Goal: Information Seeking & Learning: Learn about a topic

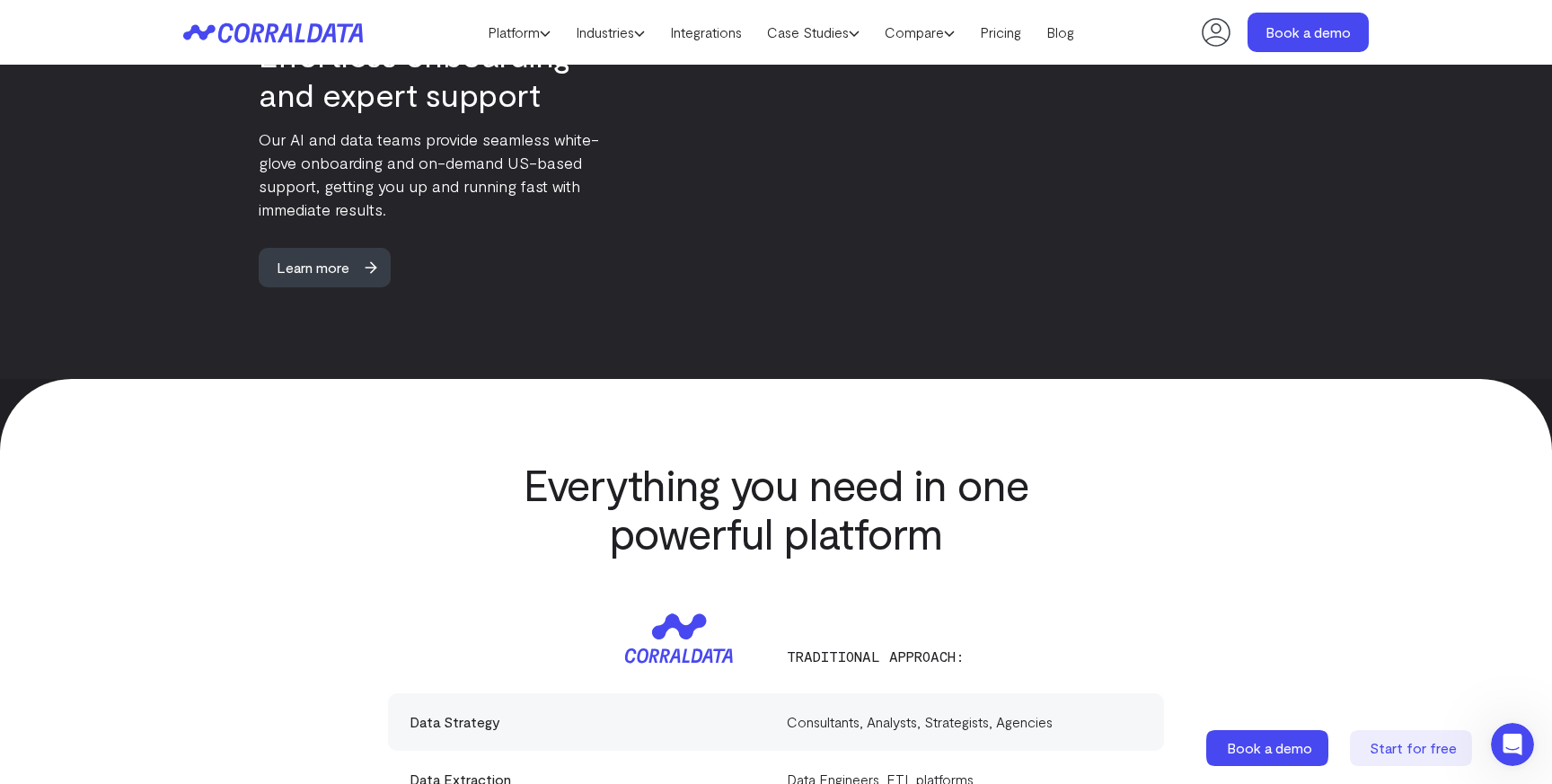
scroll to position [5233, 0]
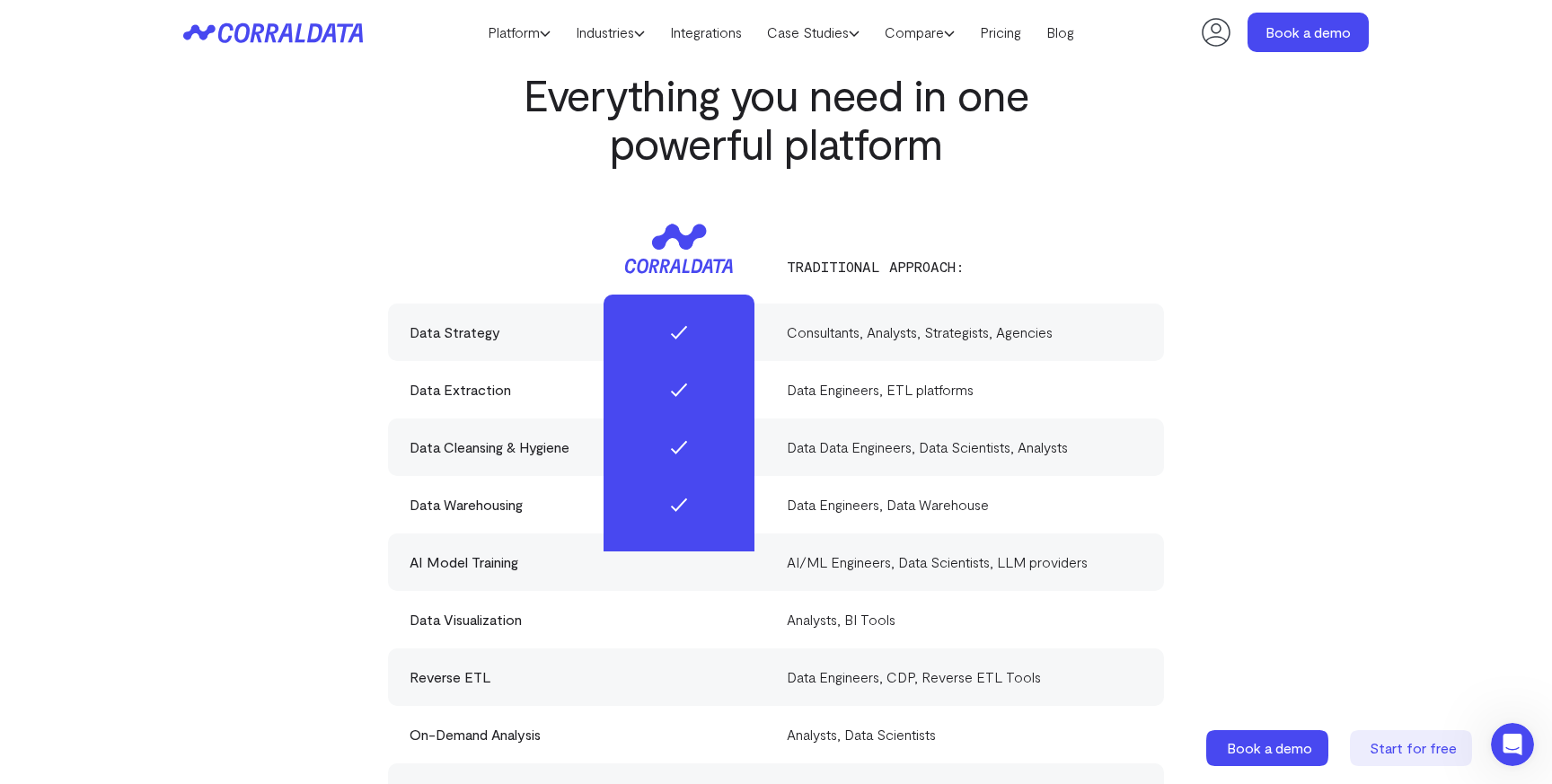
click at [299, 346] on div "Everything you need in one powerful platform Traditional approach: Data Strateg…" at bounding box center [776, 496] width 1293 height 853
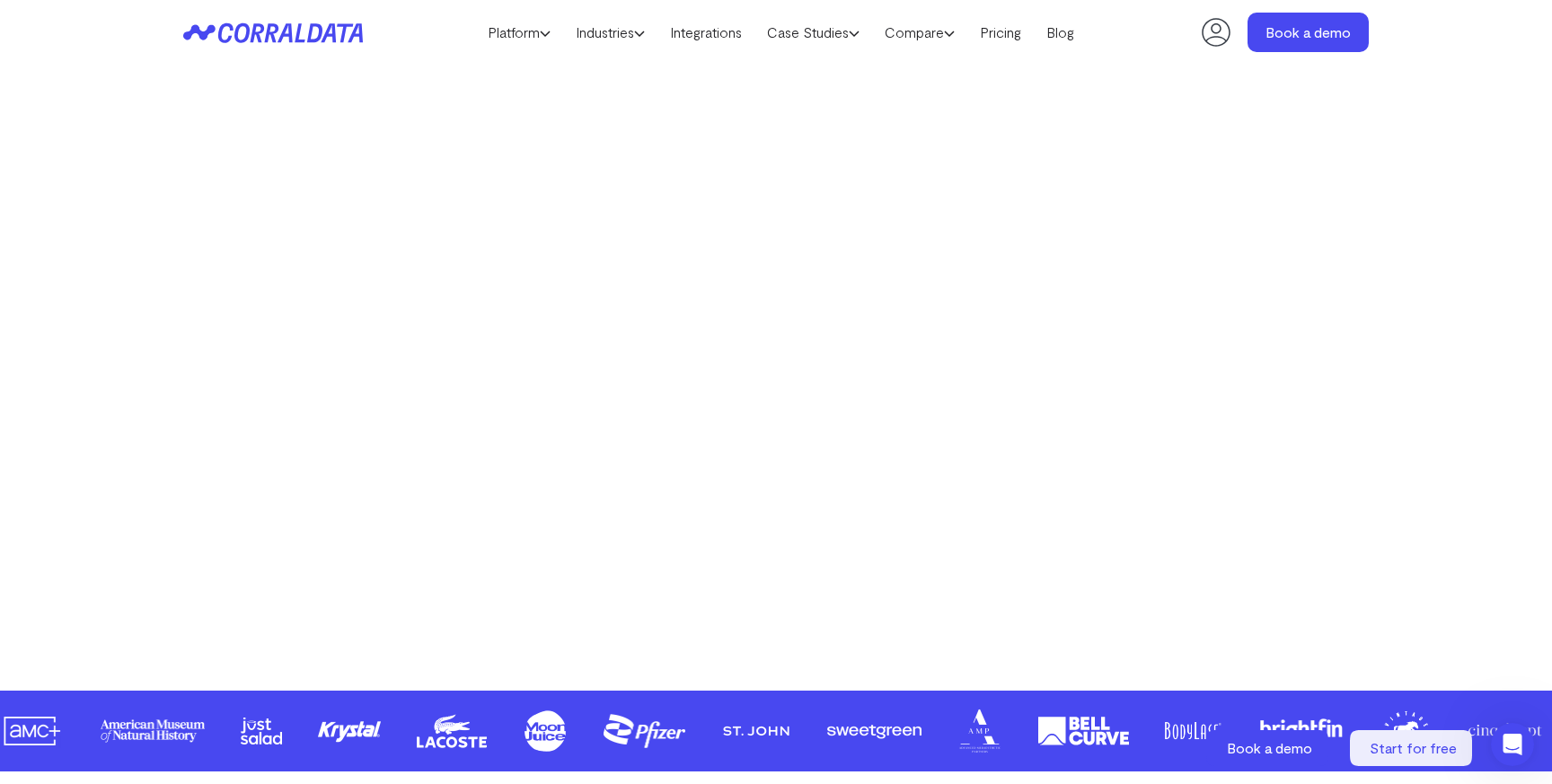
scroll to position [0, 0]
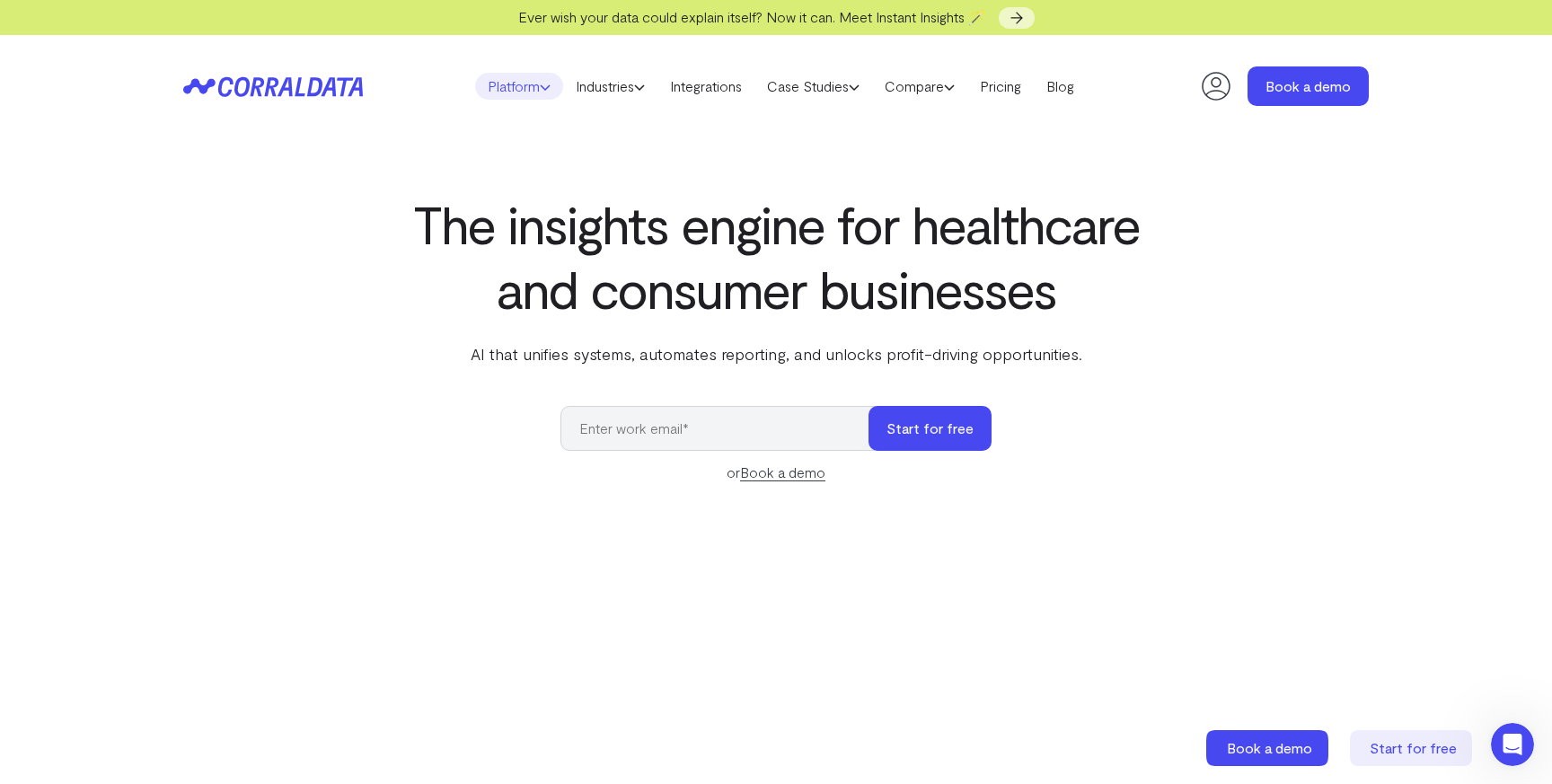
click at [506, 92] on link "Platform" at bounding box center [519, 86] width 88 height 27
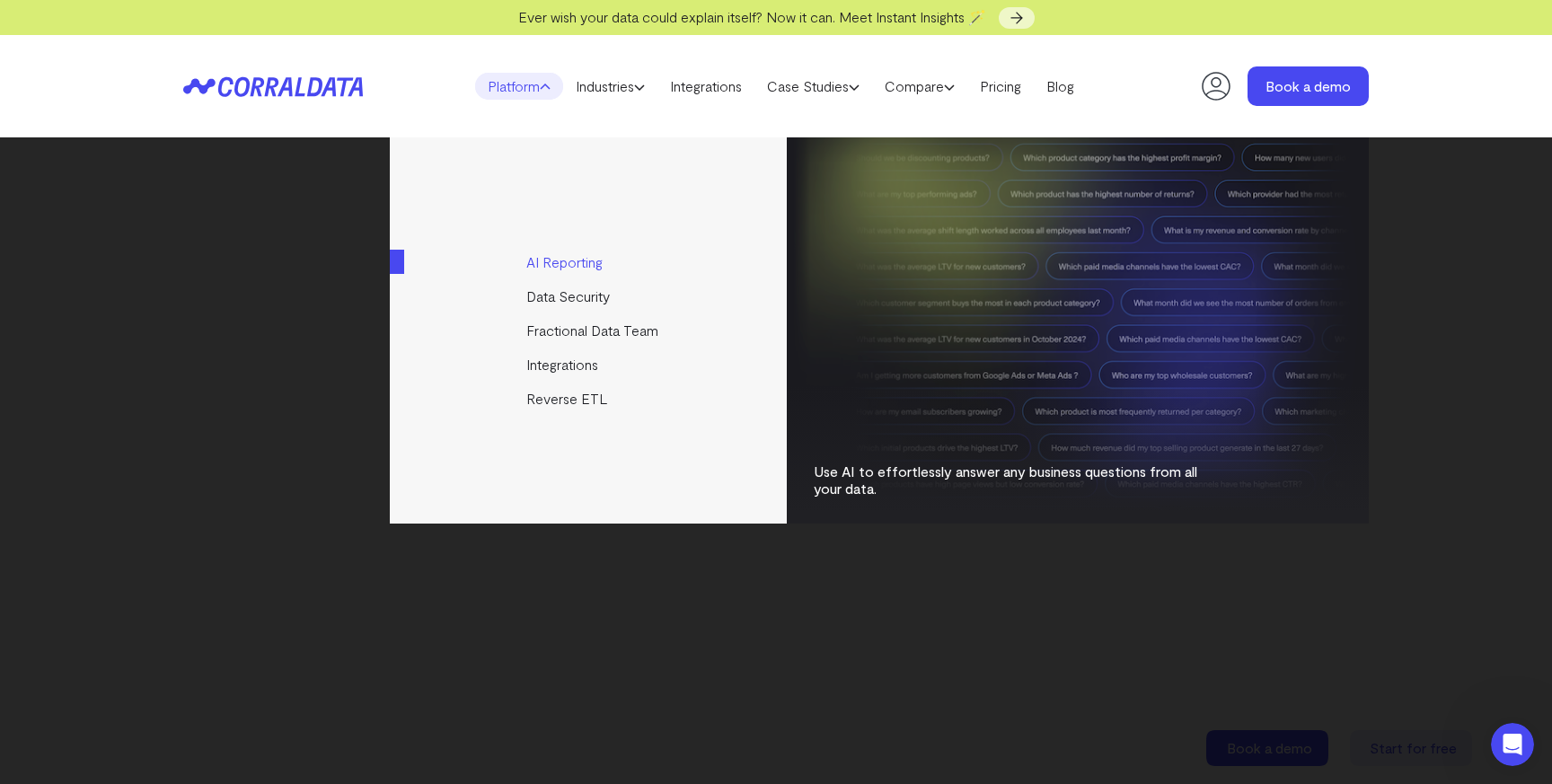
click at [593, 268] on link "AI Reporting" at bounding box center [589, 261] width 400 height 34
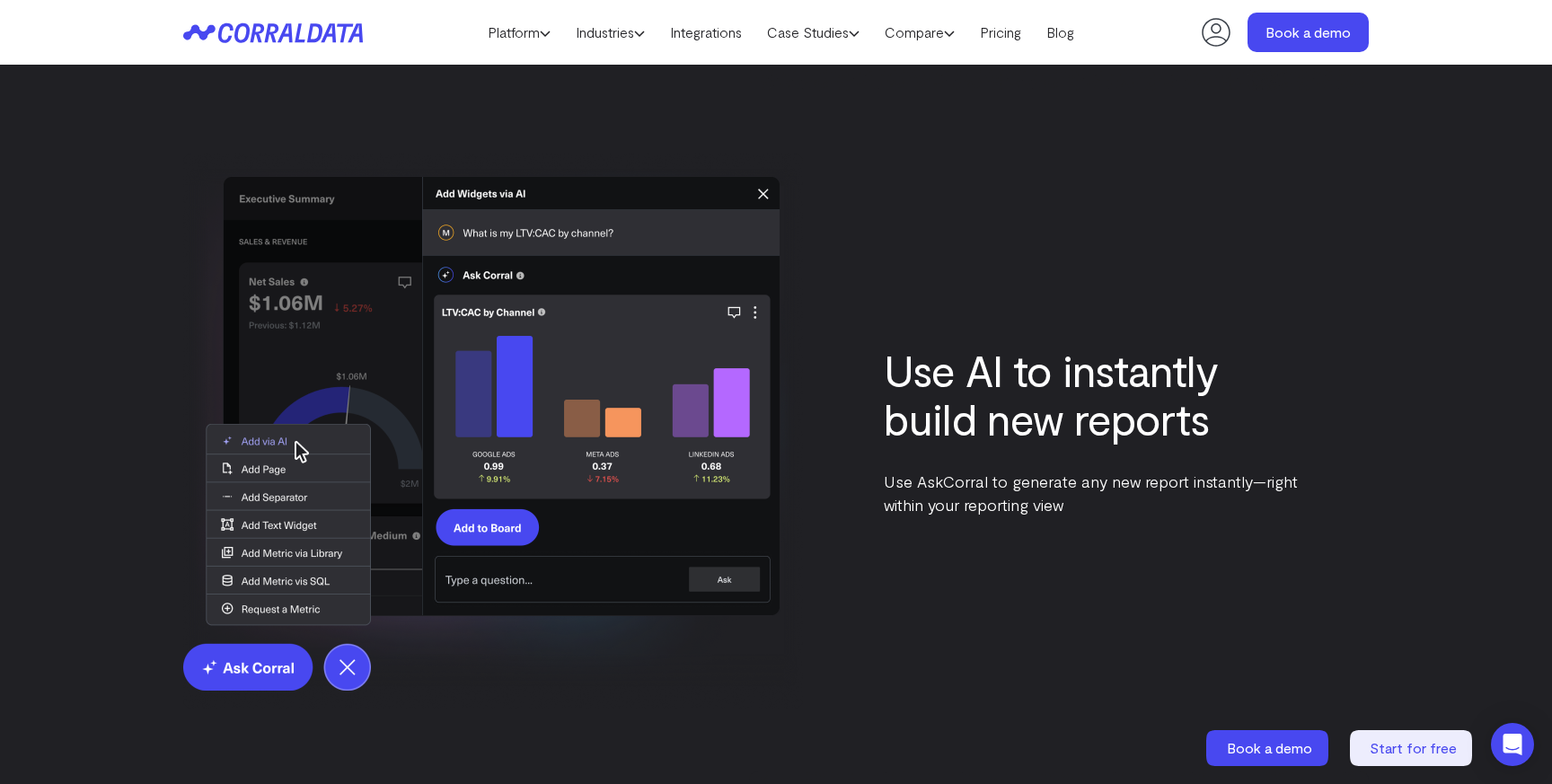
scroll to position [2658, 0]
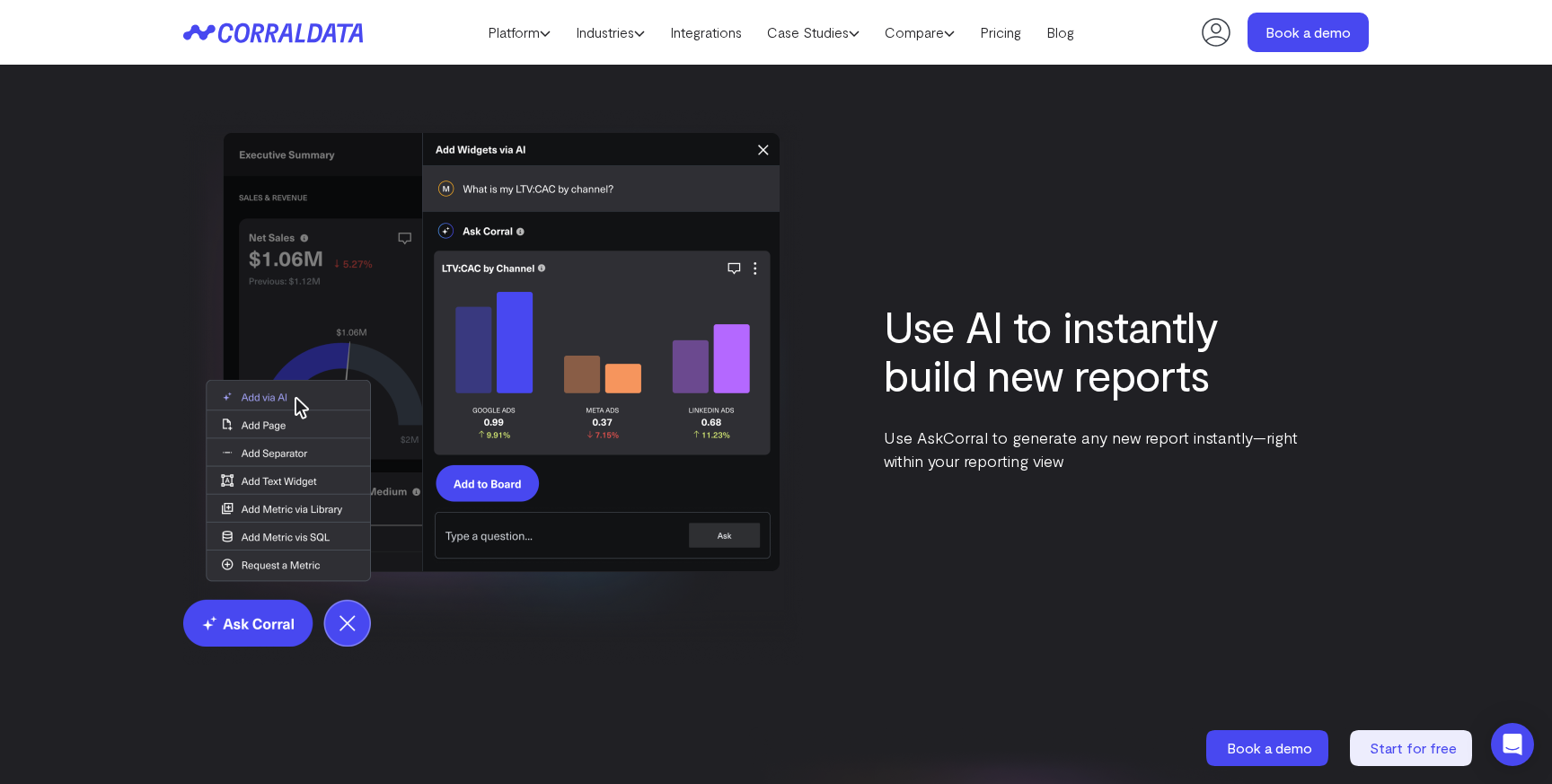
click at [873, 263] on div "Use AI to instantly build new reports Use AskCorral to generate any new report …" at bounding box center [776, 387] width 1186 height 555
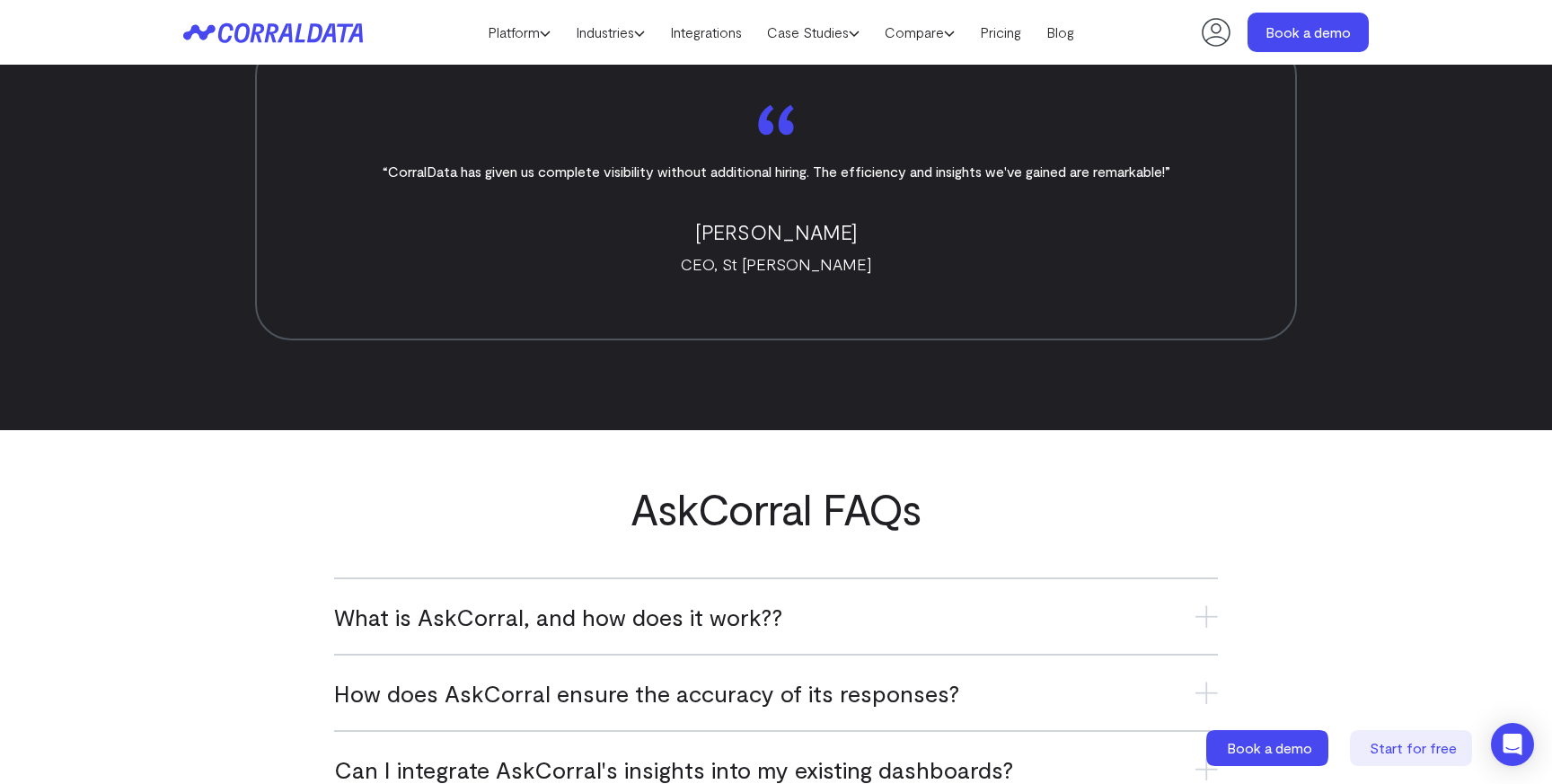
scroll to position [7165, 0]
